Goal: Task Accomplishment & Management: Manage account settings

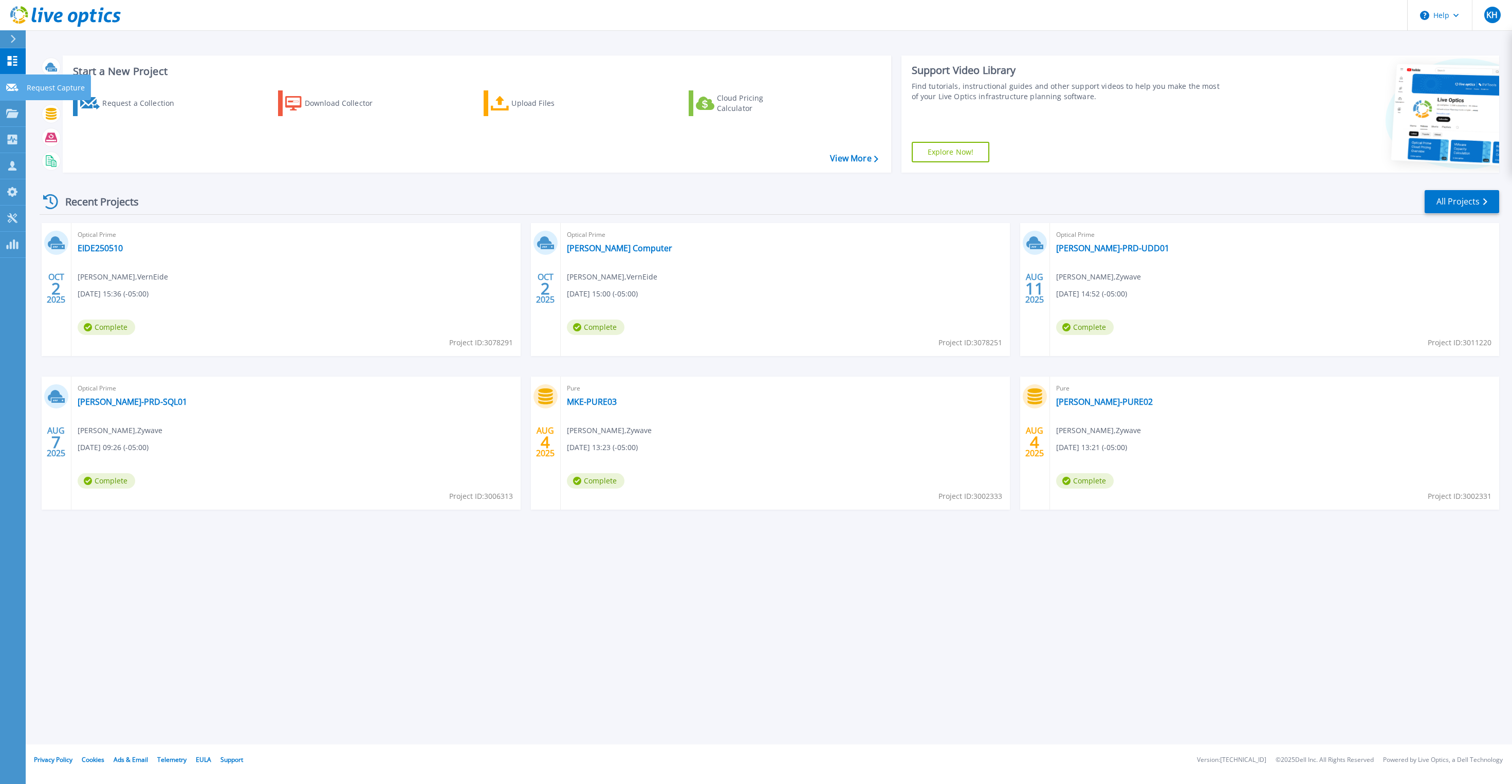
click at [18, 93] on link "Request Capture Request Capture" at bounding box center [13, 87] width 26 height 26
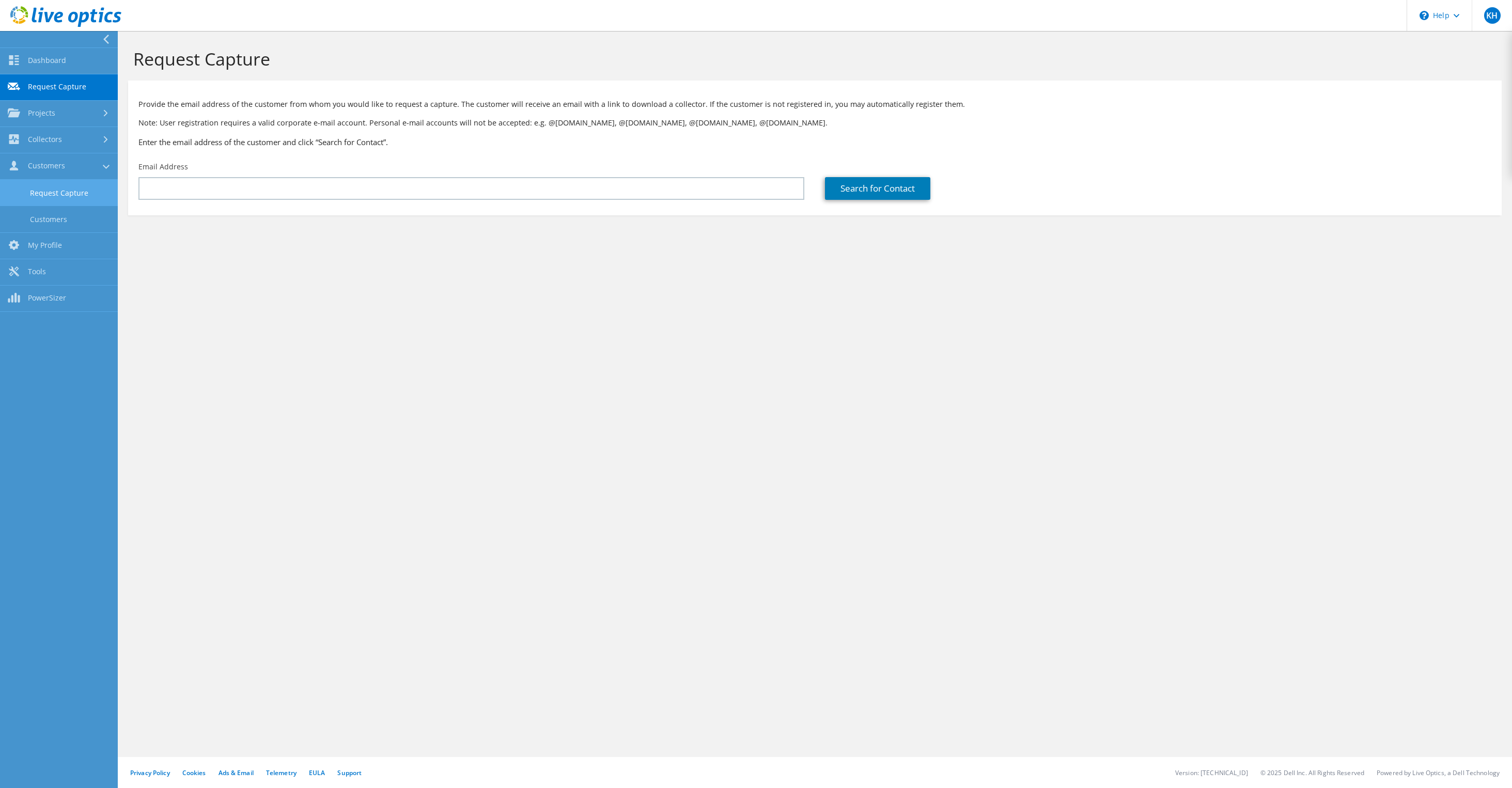
click at [55, 189] on link "Request Capture" at bounding box center [59, 193] width 118 height 27
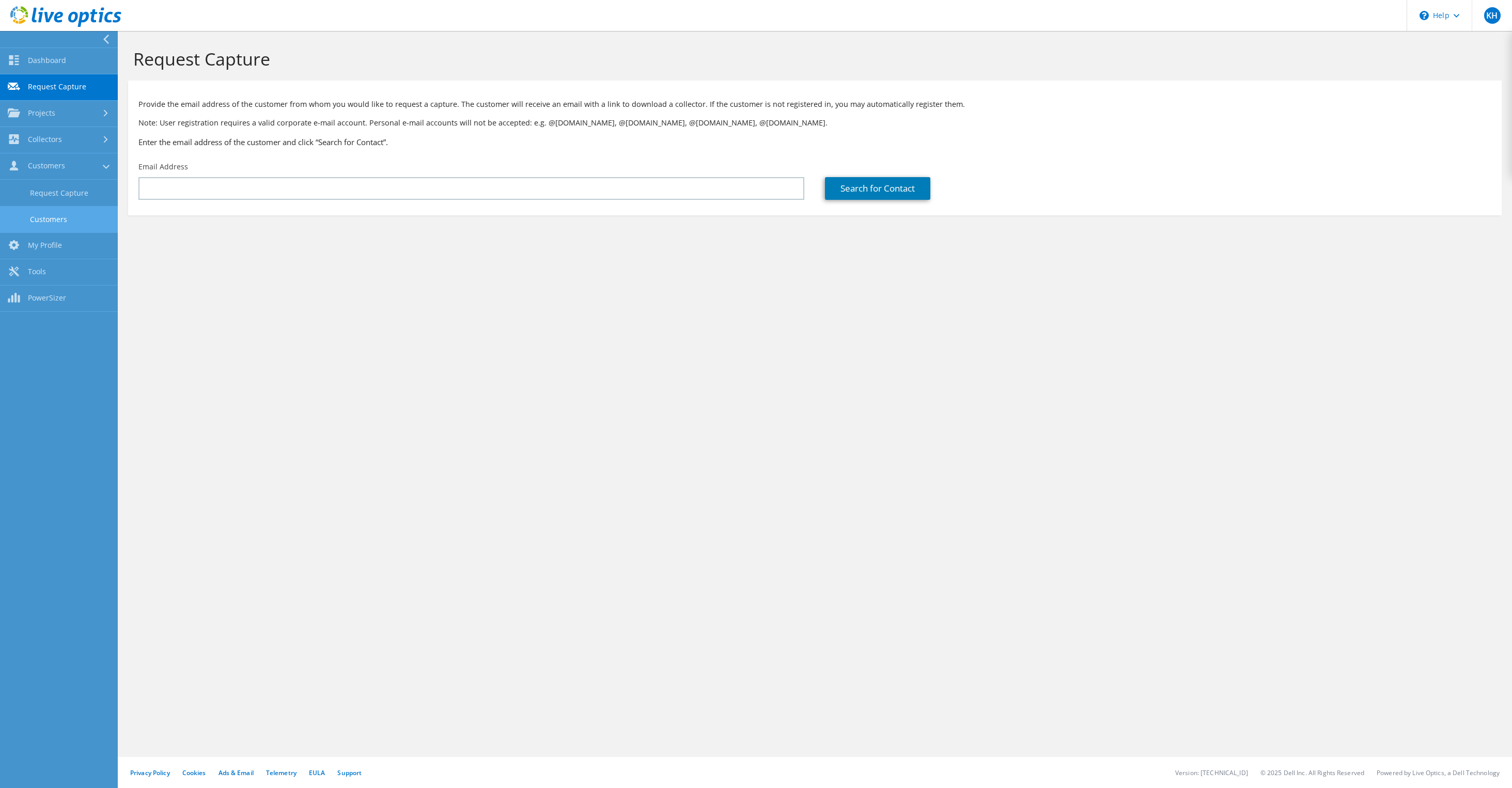
click at [46, 218] on link "Customers" at bounding box center [59, 219] width 118 height 27
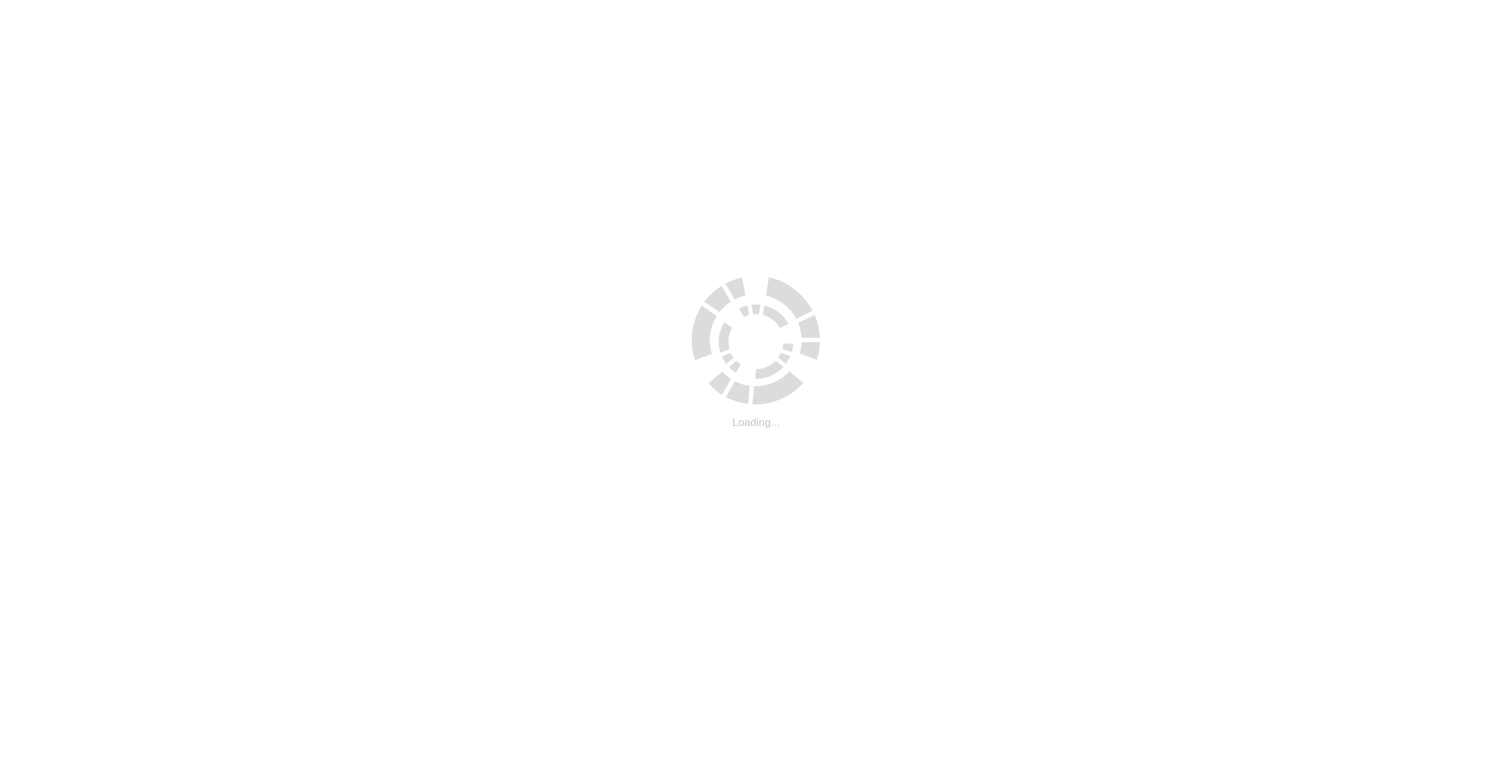
click at [46, 4] on html ".cls-1 { fill: #cecece; } .cls-1 { fill: #cecece; } Loading..." at bounding box center [756, 2] width 1512 height 4
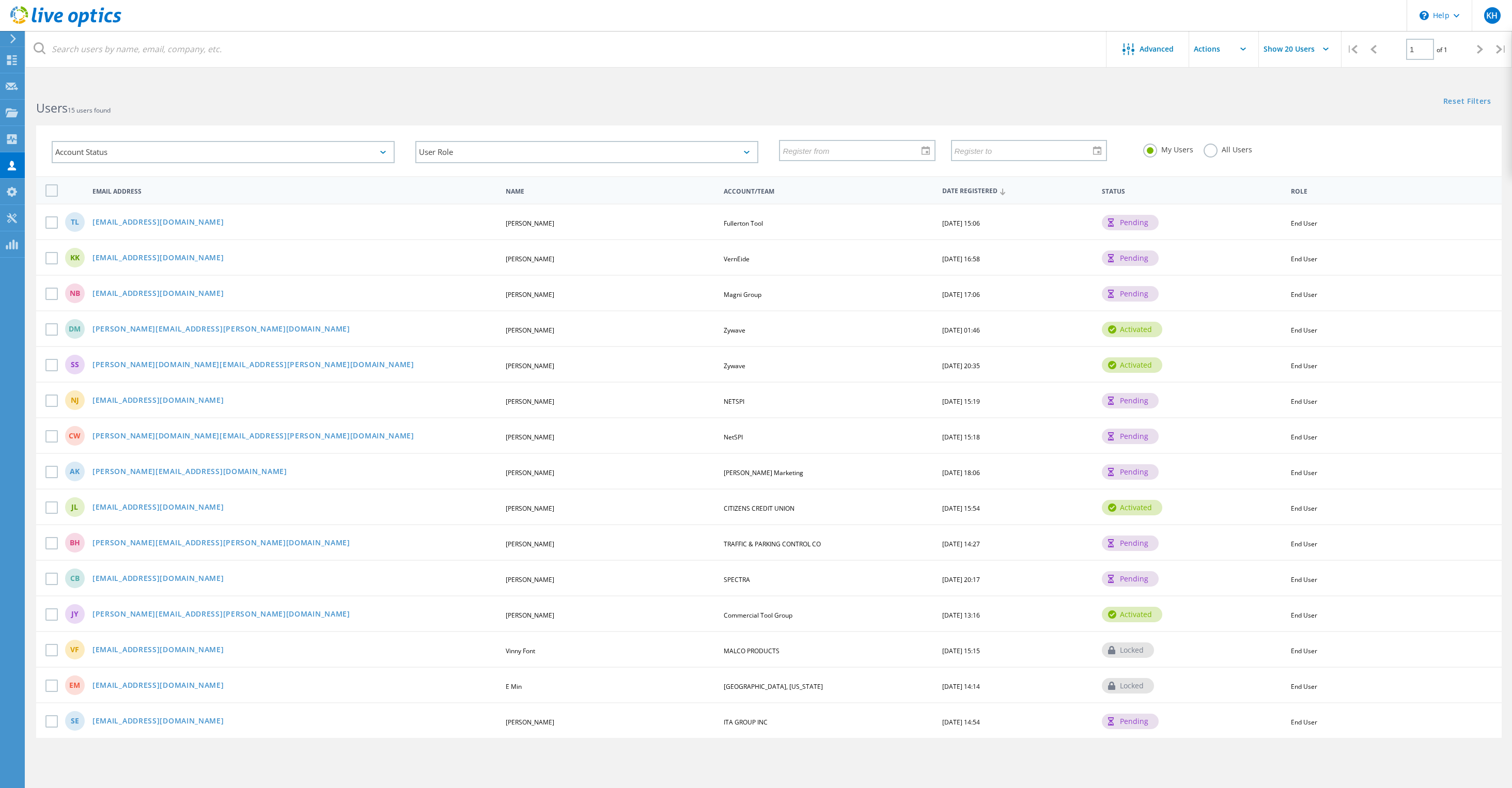
click at [1245, 59] on input "text" at bounding box center [1241, 49] width 103 height 36
click at [1306, 51] on input "Show 20 Users" at bounding box center [1310, 49] width 103 height 36
click at [708, 111] on h2 "Users 15 users found" at bounding box center [397, 108] width 722 height 17
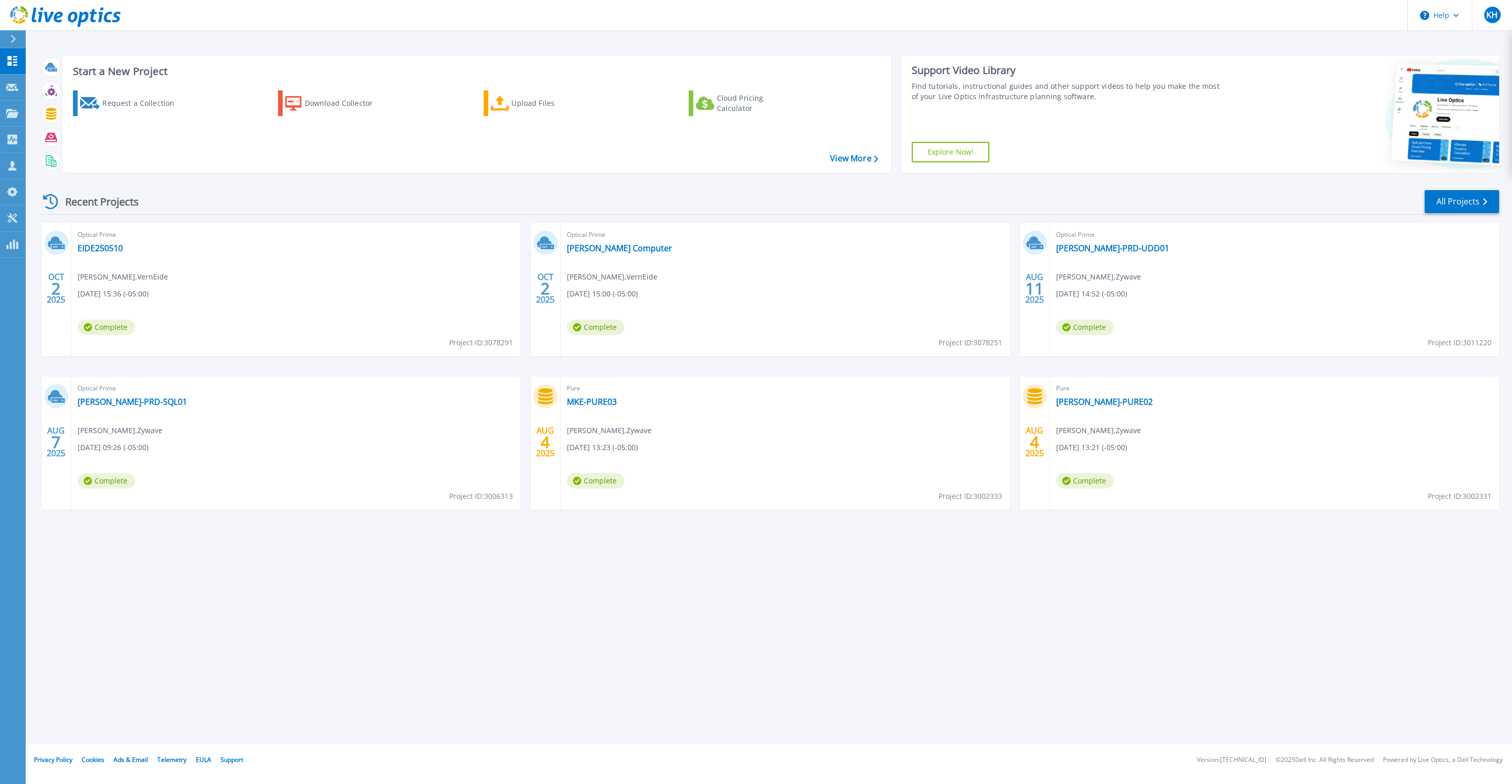
click at [851, 151] on div "Request a Collection Download Collector Upload Files Cloud Pricing Calculator" at bounding box center [475, 124] width 821 height 85
click at [850, 160] on link "View More" at bounding box center [853, 158] width 48 height 10
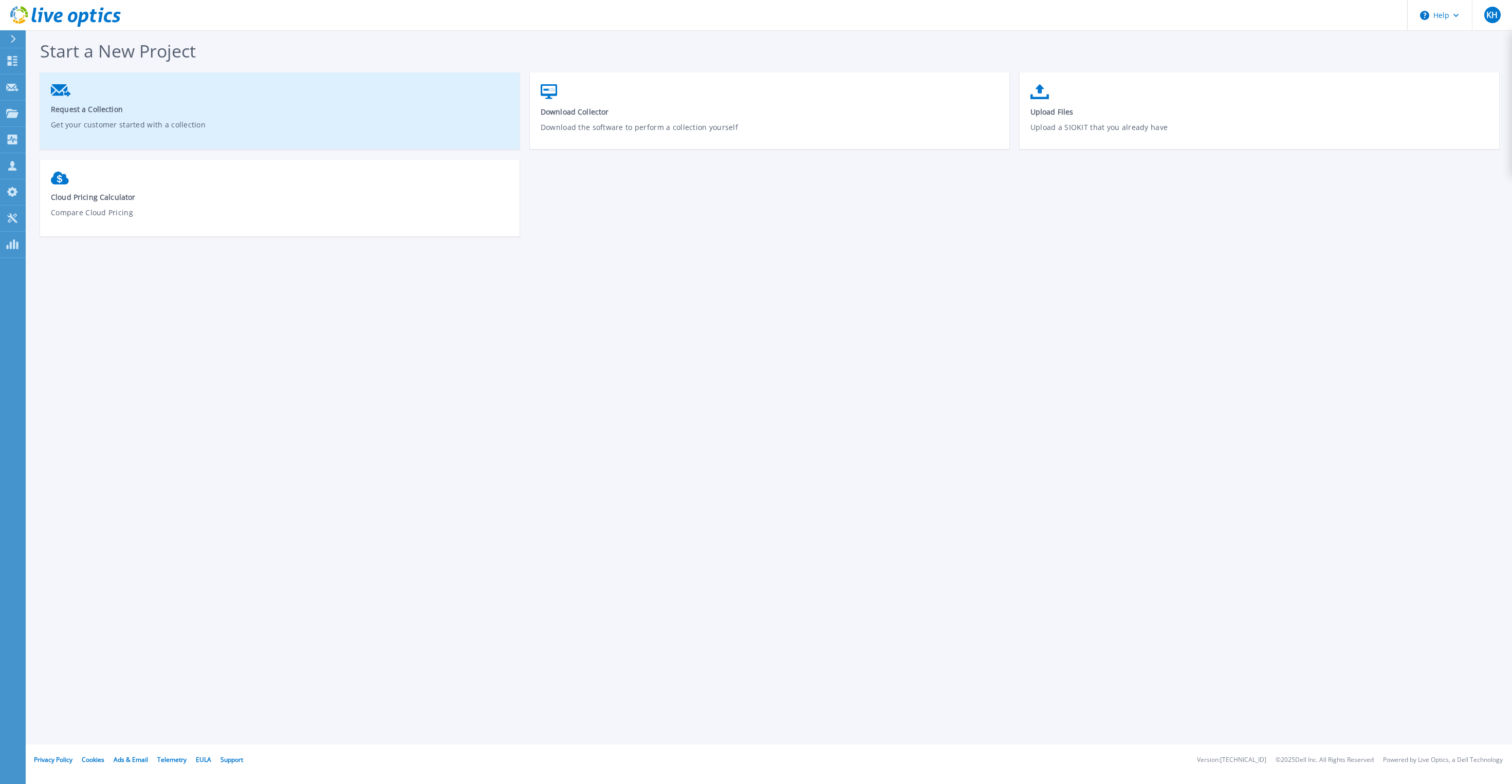
click at [353, 134] on p "Get your customer started with a collection" at bounding box center [280, 131] width 458 height 23
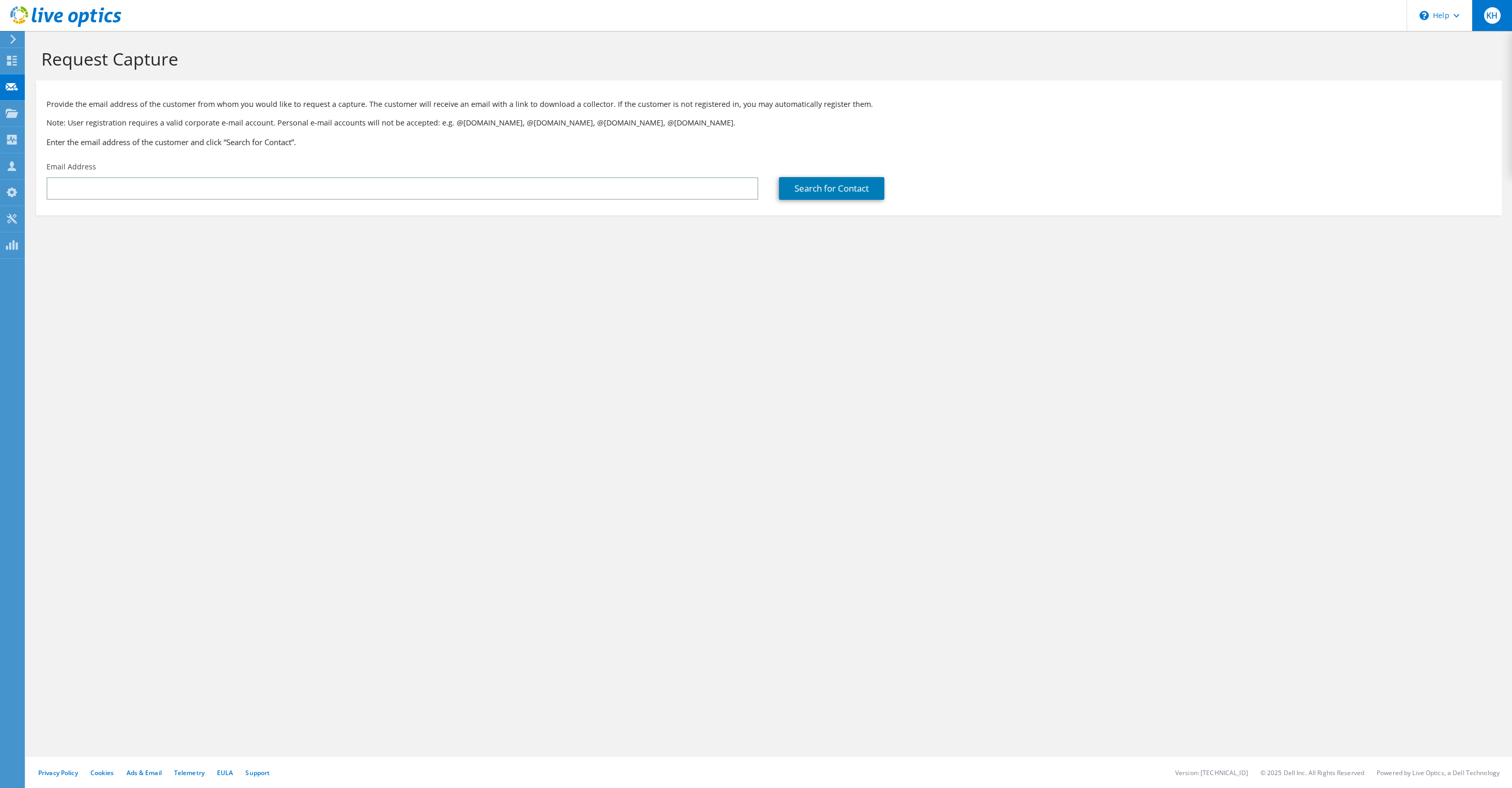
click at [1501, 20] on div "KH" at bounding box center [1492, 15] width 40 height 31
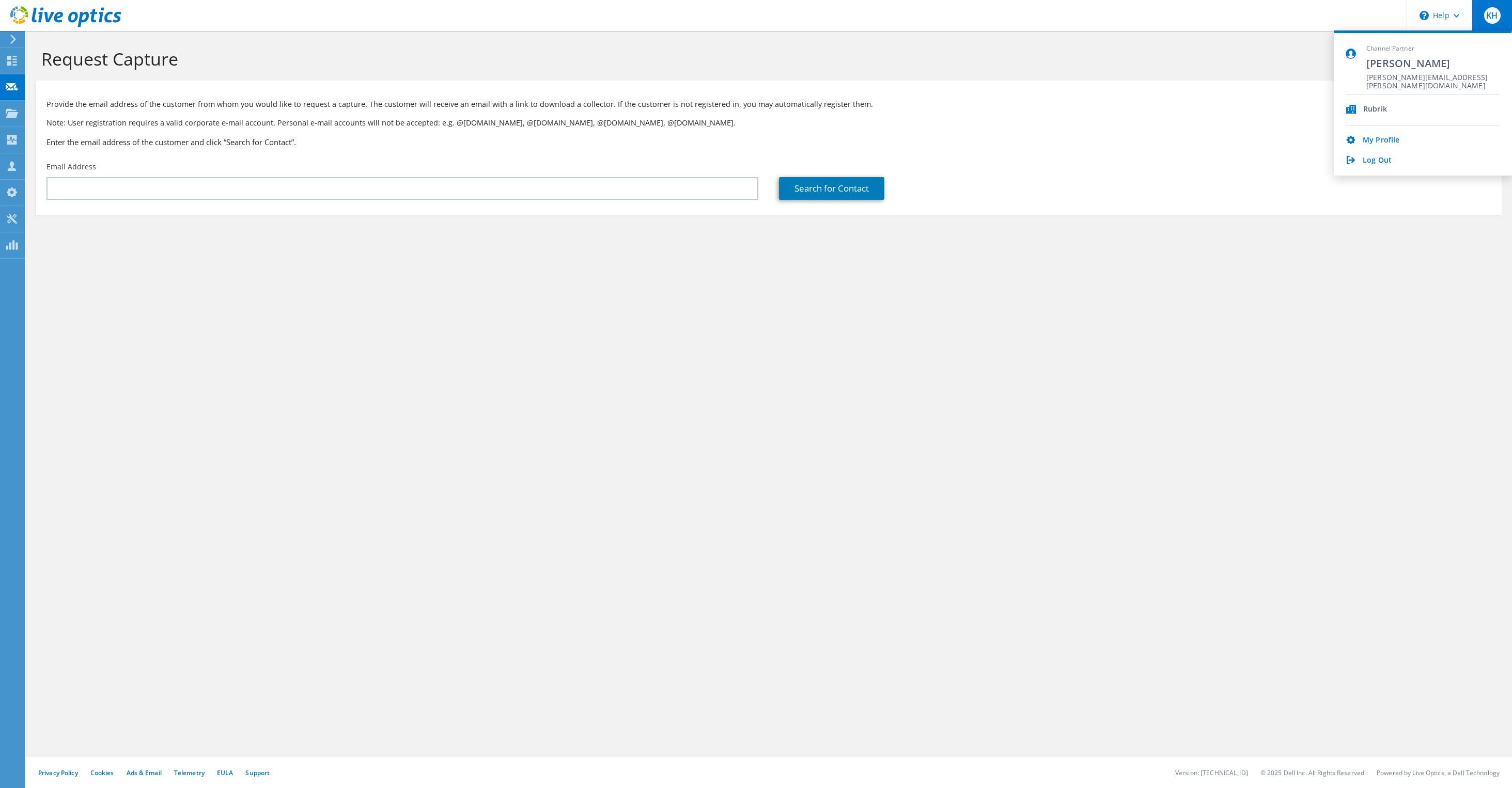
click at [1360, 139] on div "My Profile" at bounding box center [1423, 140] width 155 height 10
click at [1376, 139] on link "My Profile" at bounding box center [1381, 140] width 37 height 10
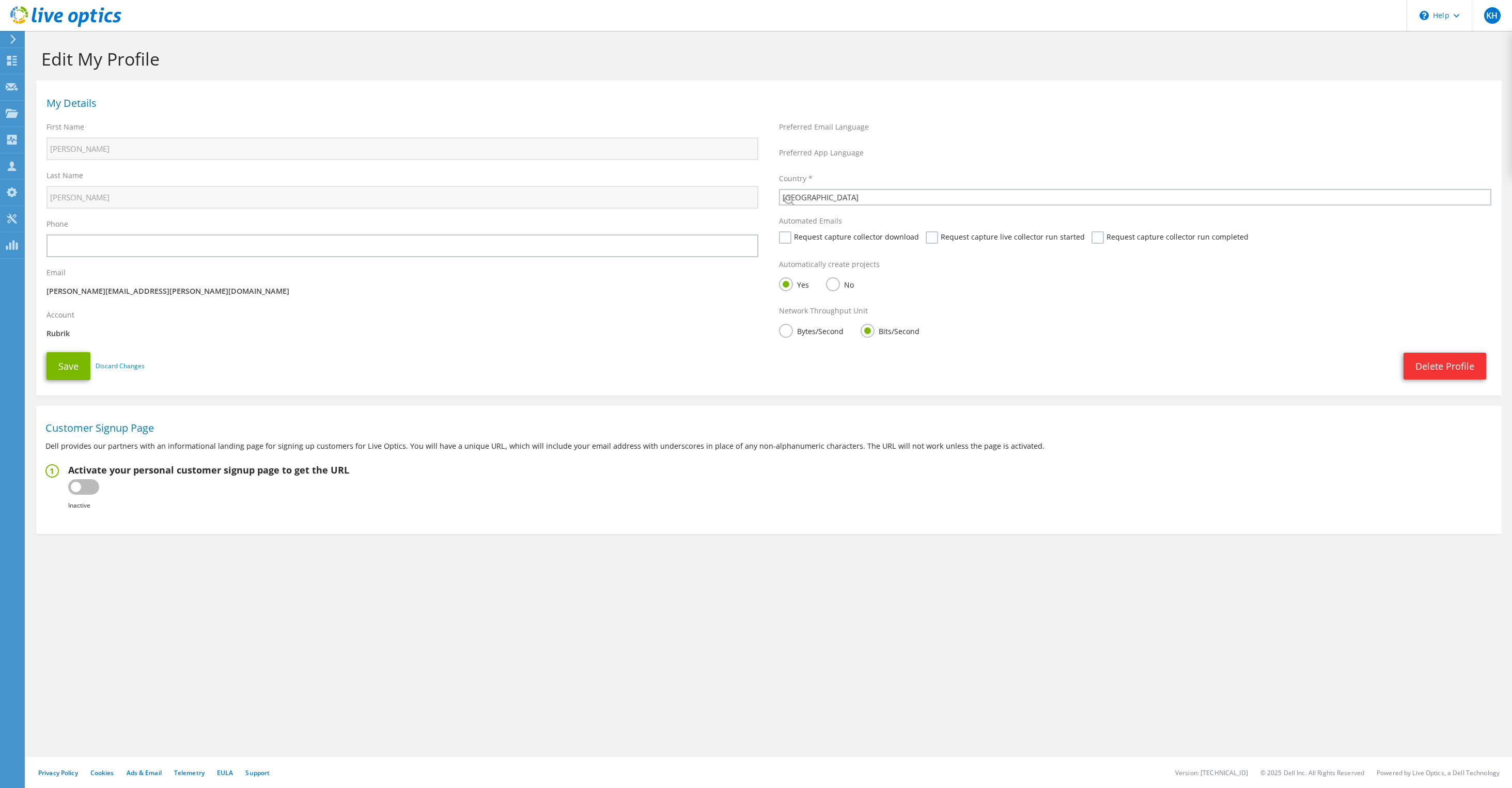
select select "224"
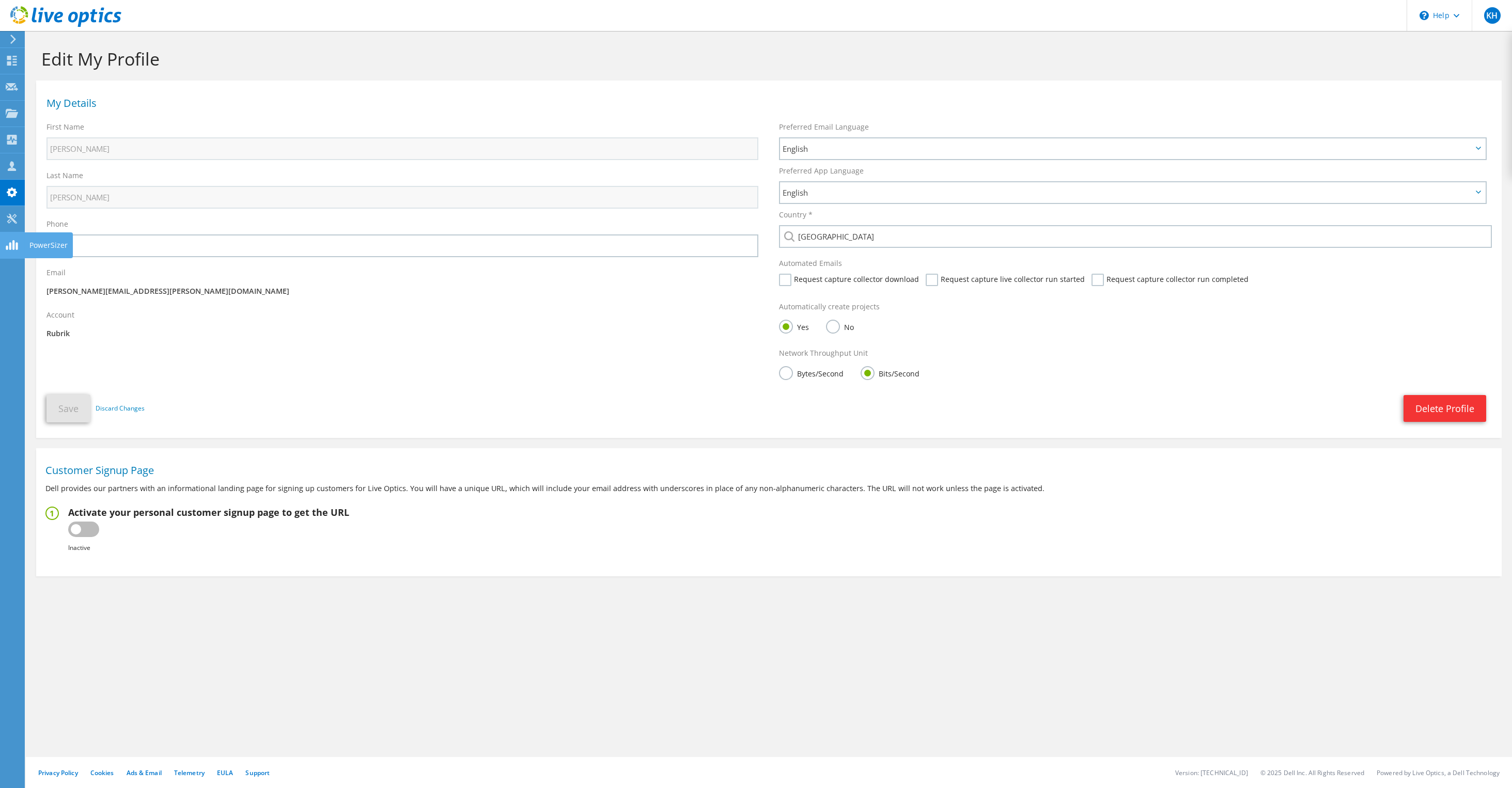
click at [9, 245] on use at bounding box center [12, 245] width 12 height 10
click at [7, 224] on div at bounding box center [12, 219] width 12 height 11
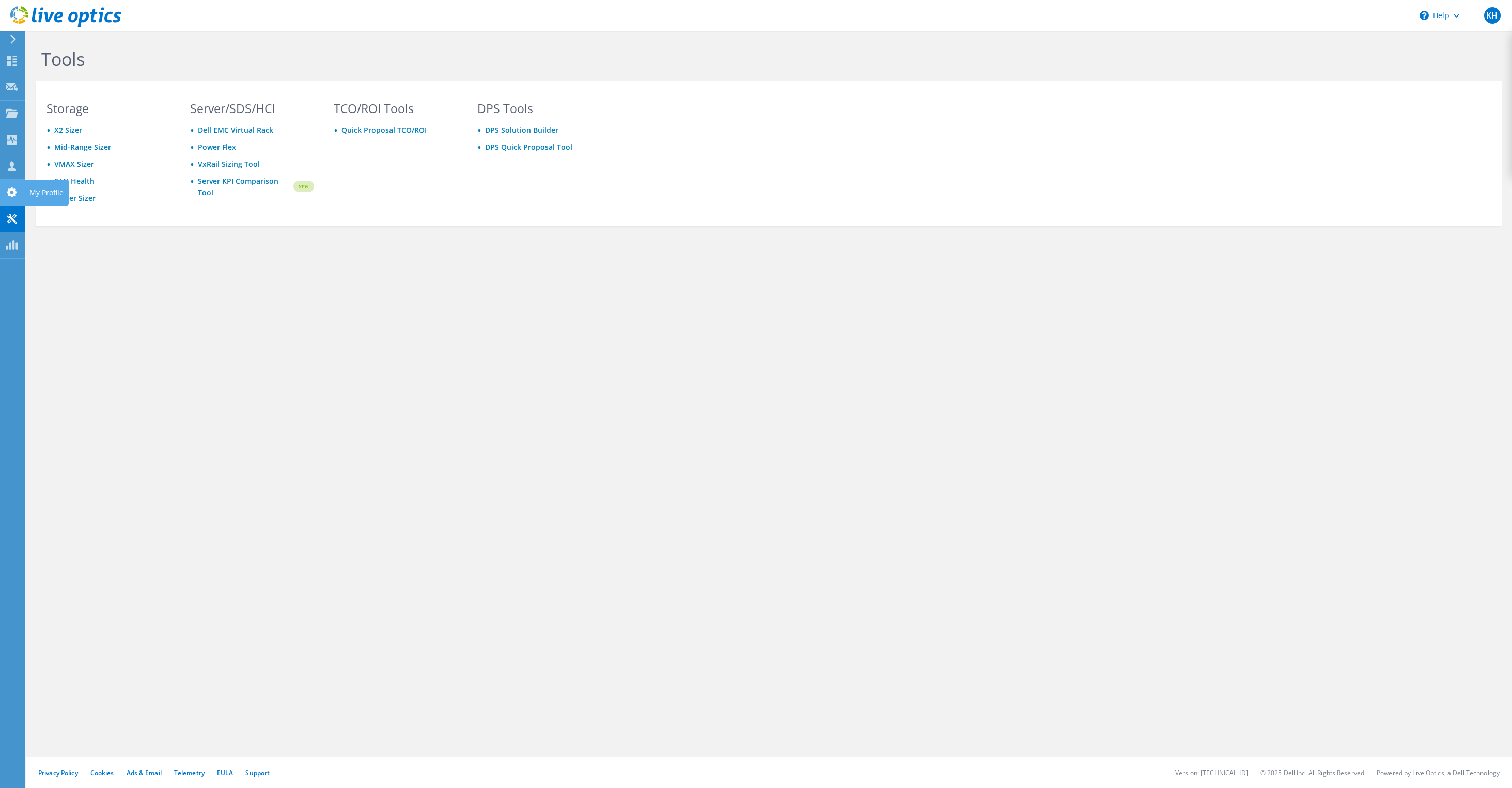
click at [11, 199] on div at bounding box center [12, 193] width 12 height 11
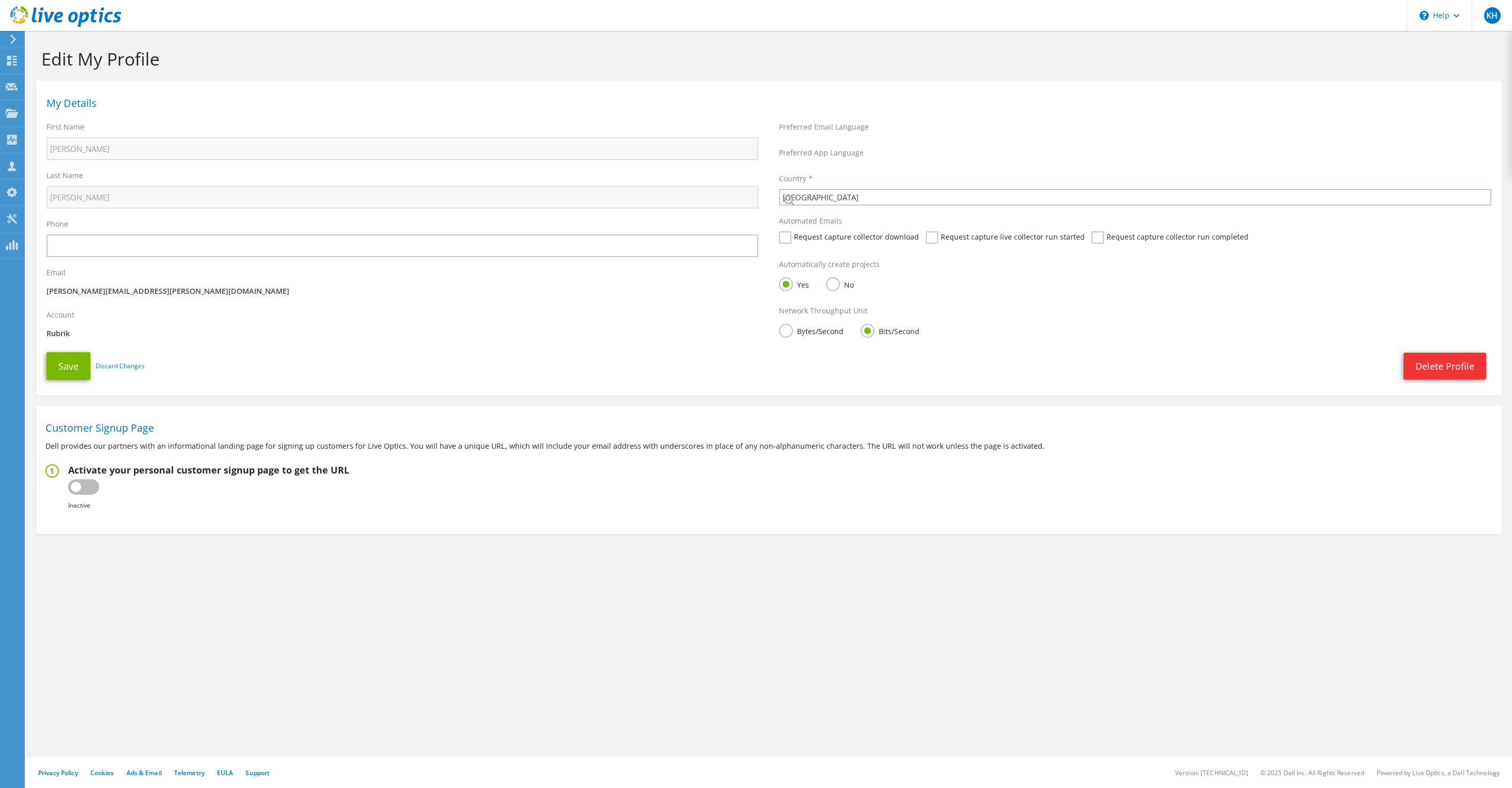
select select "224"
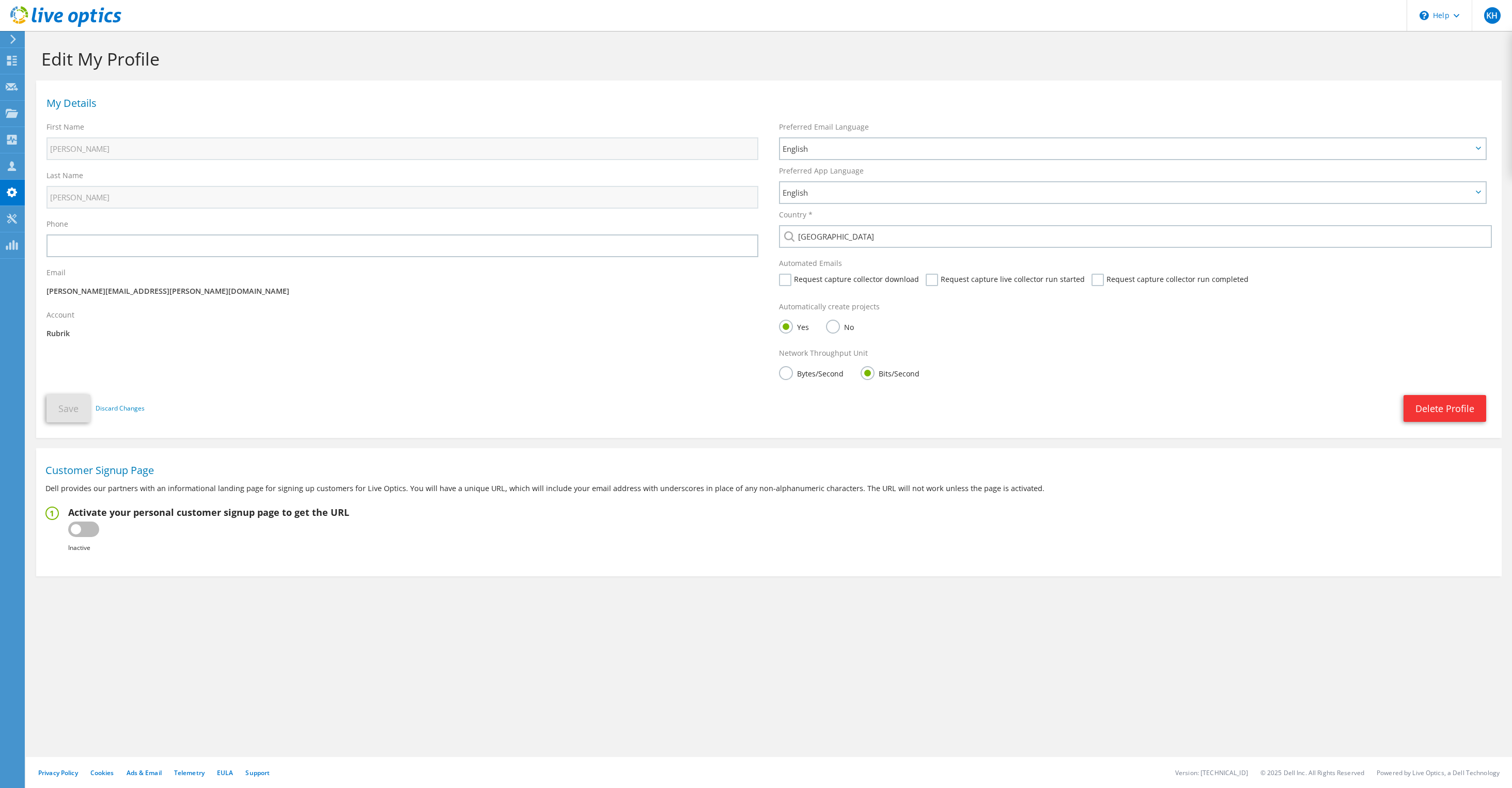
click at [15, 167] on icon at bounding box center [12, 166] width 12 height 10
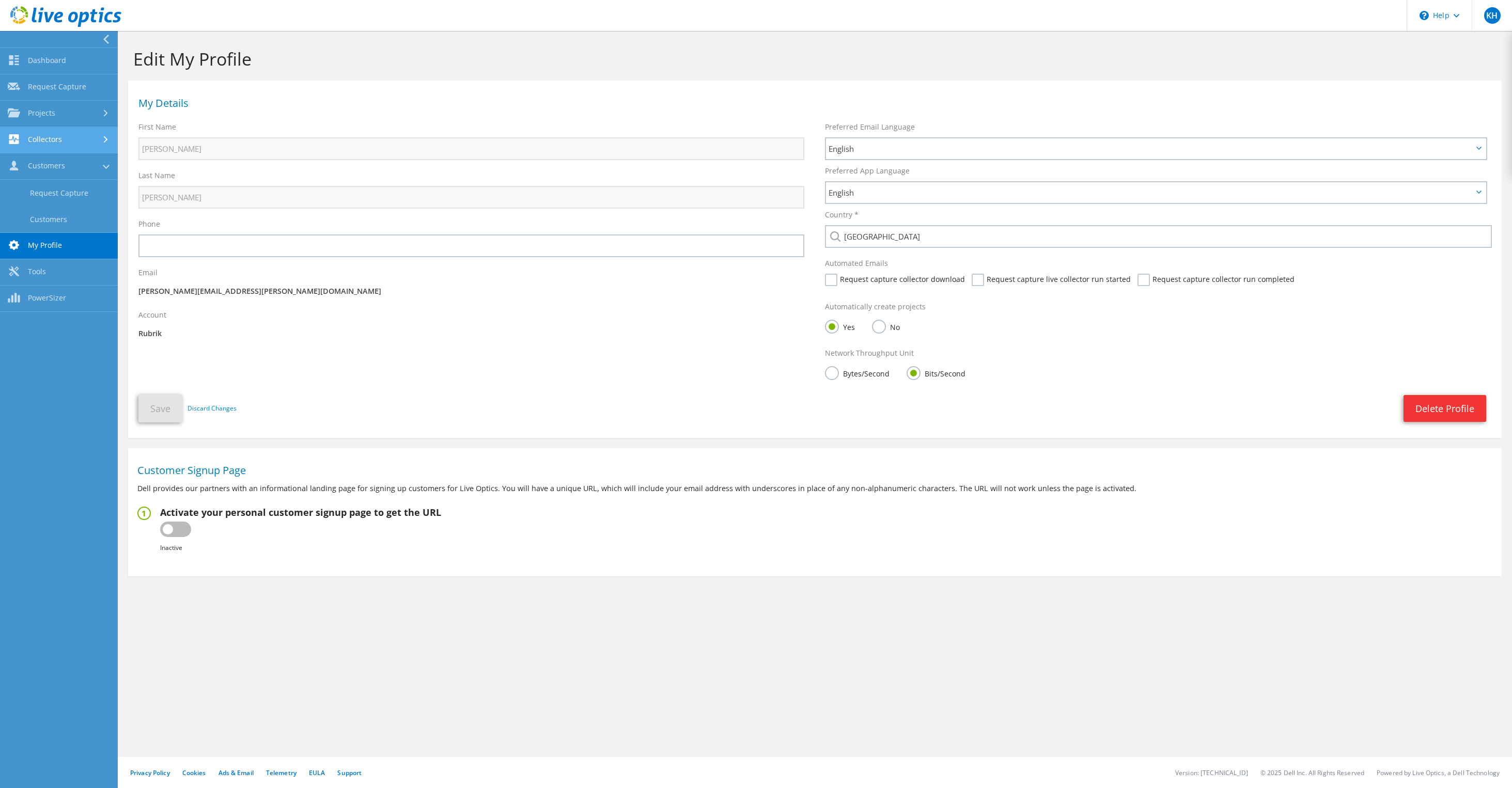
click at [51, 139] on link "Collectors" at bounding box center [59, 140] width 118 height 27
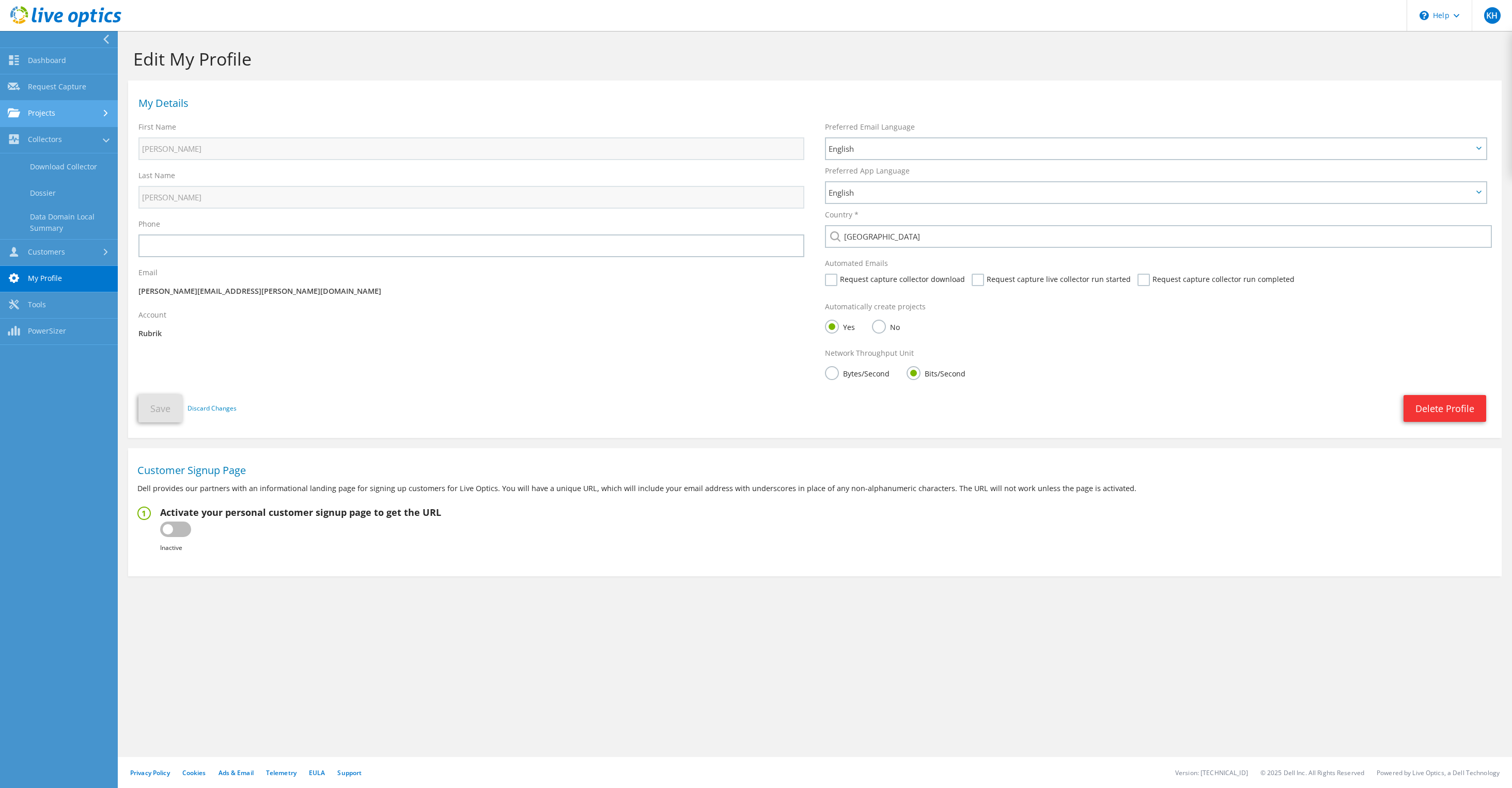
click at [99, 116] on link "Projects" at bounding box center [59, 114] width 118 height 27
click at [83, 202] on link "Optical Prime Collector Runs" at bounding box center [59, 196] width 118 height 33
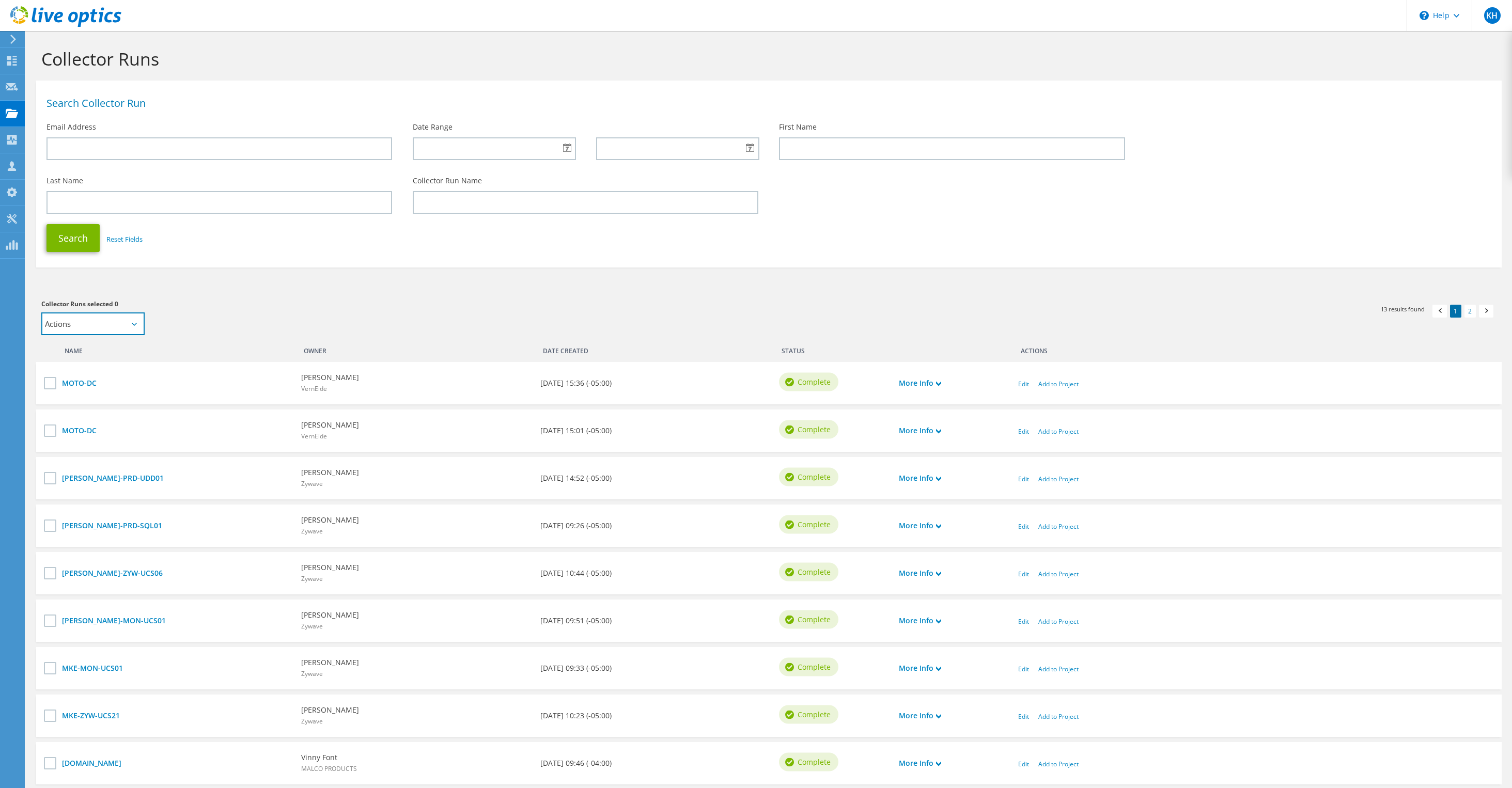
click at [109, 328] on select "Actions Add to new project" at bounding box center [93, 324] width 103 height 23
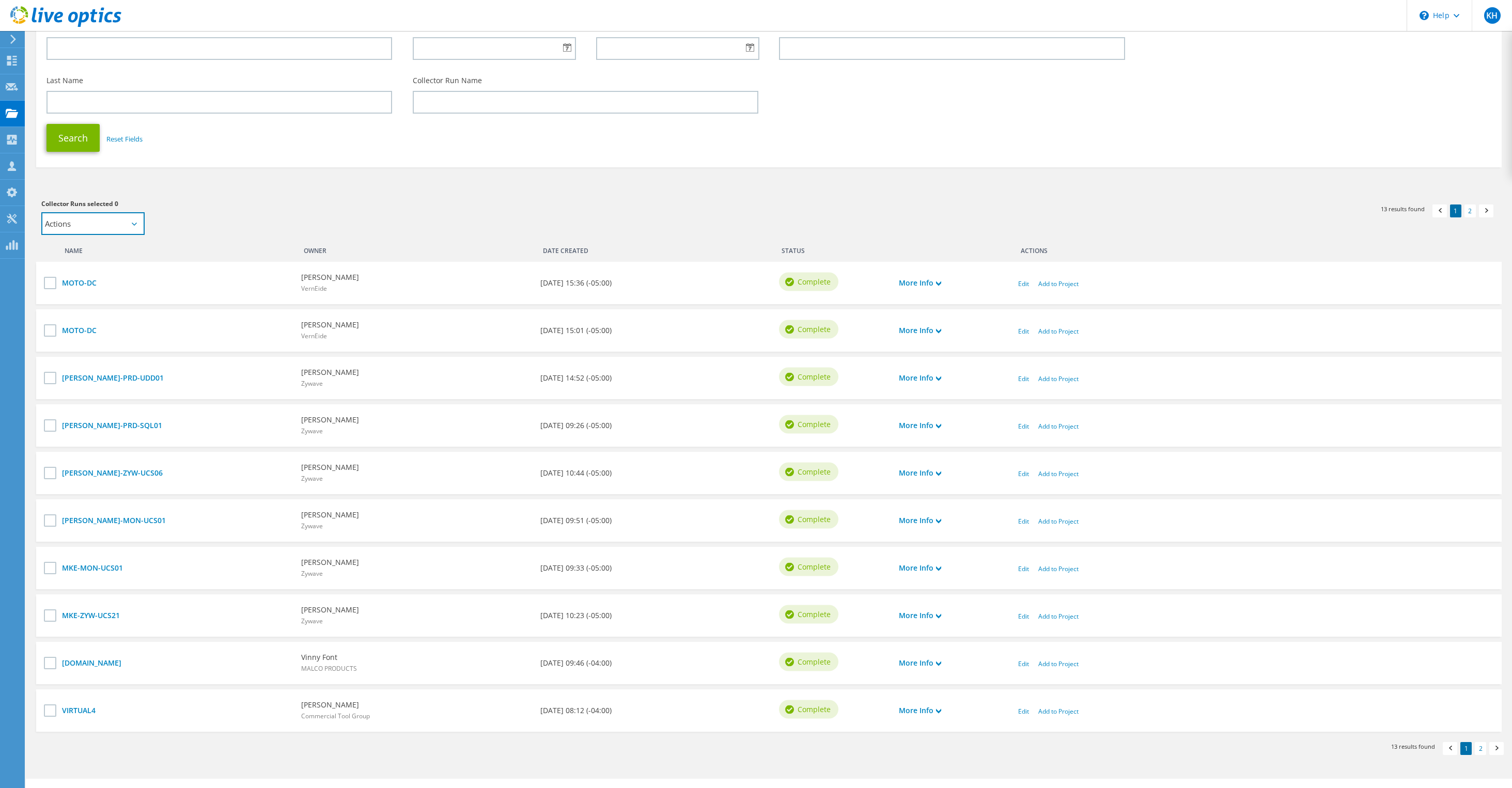
scroll to position [123, 0]
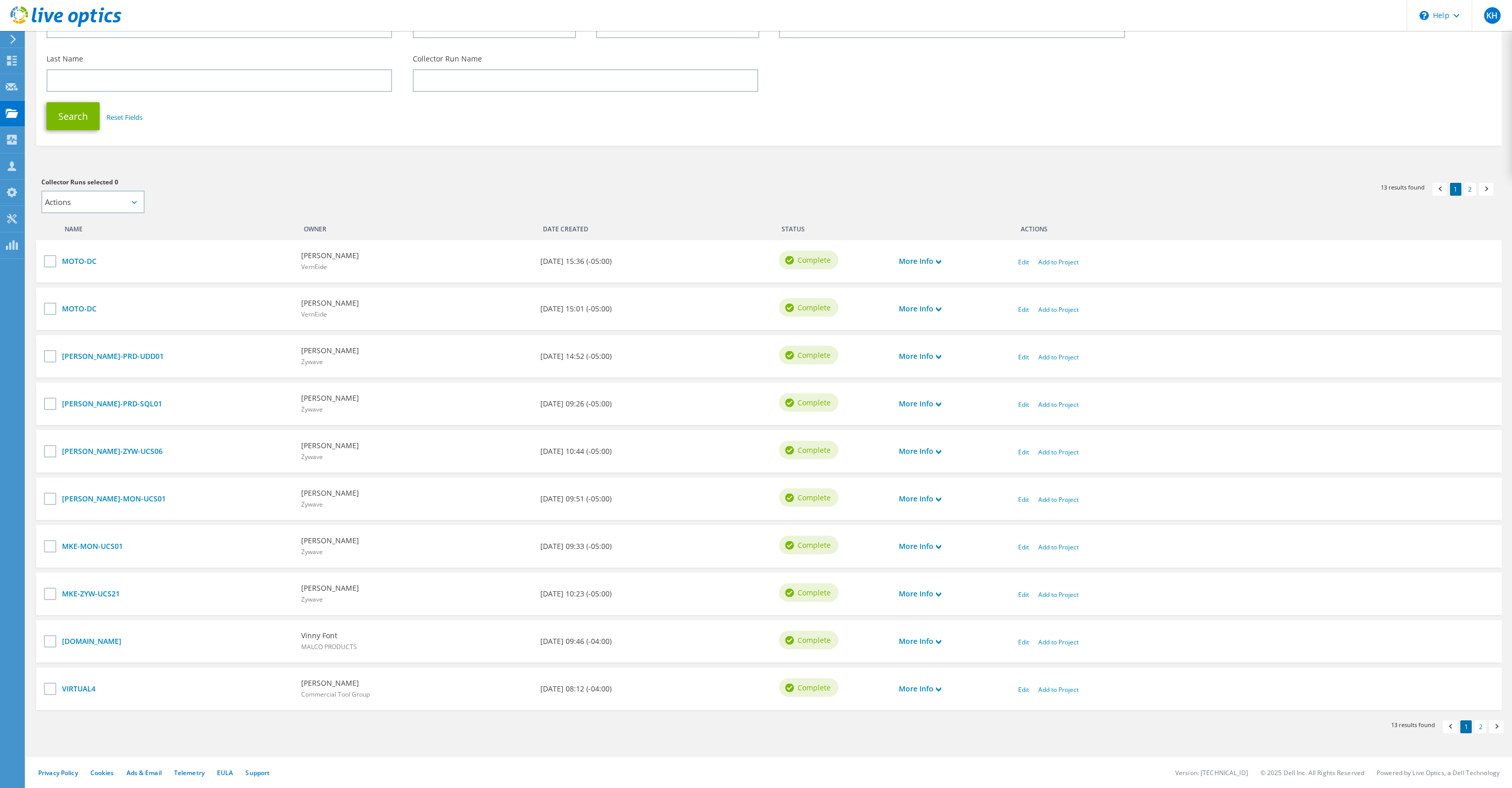
click at [1486, 730] on ul "1 2" at bounding box center [1475, 728] width 64 height 16
click at [1476, 731] on link "2" at bounding box center [1480, 727] width 11 height 13
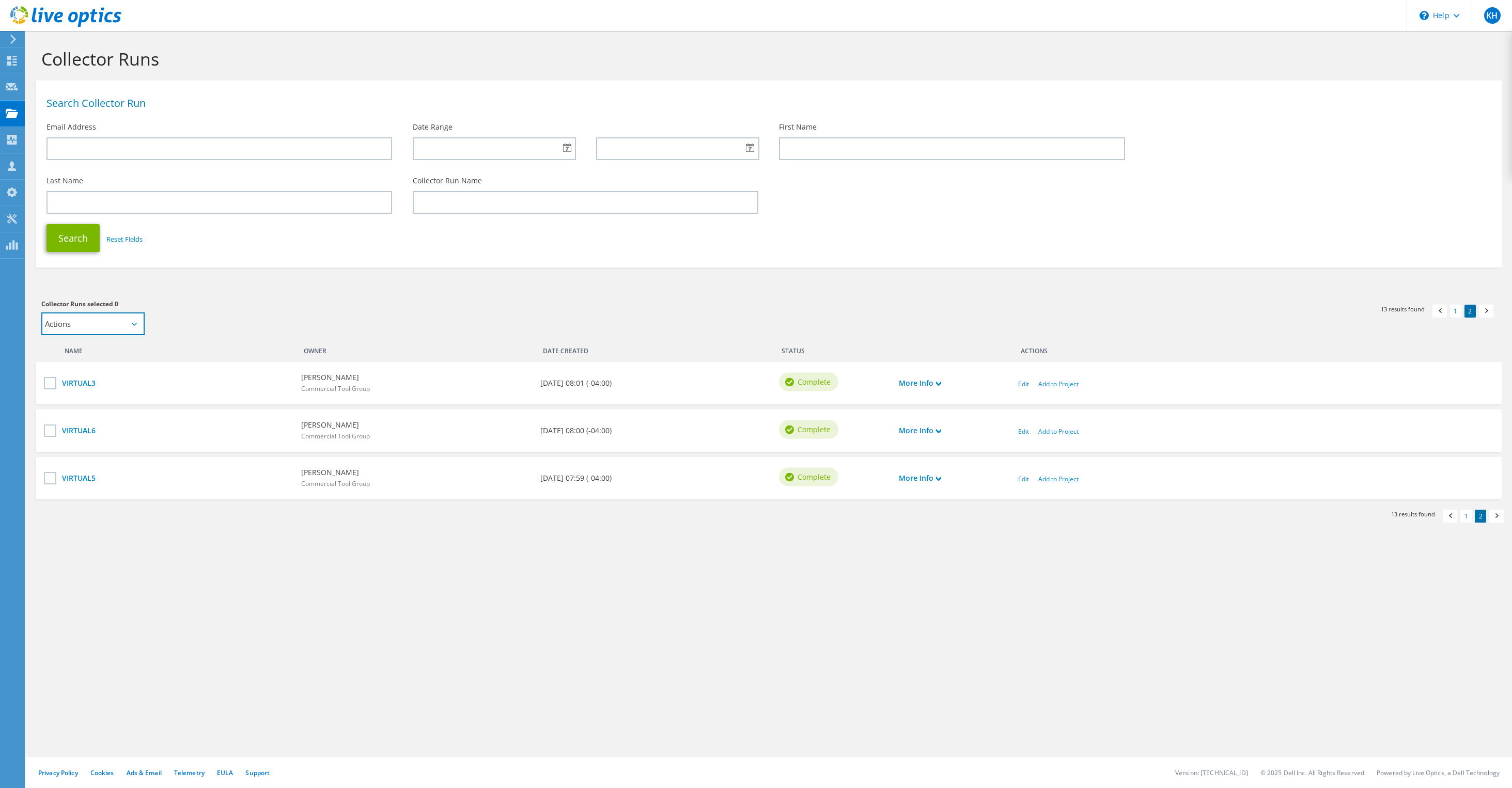
click at [109, 319] on select "Actions Add to new project" at bounding box center [93, 324] width 103 height 23
click at [11, 37] on icon at bounding box center [13, 40] width 8 height 9
